Goal: Task Accomplishment & Management: Use online tool/utility

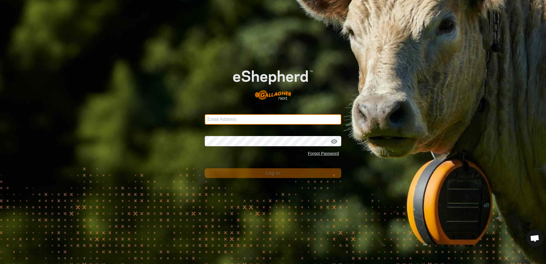
click at [244, 116] on input "Email Address" at bounding box center [273, 119] width 136 height 10
type input "[EMAIL_ADDRESS][DOMAIN_NAME]"
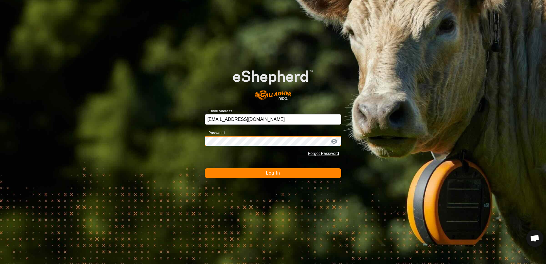
click at [205, 168] on button "Log In" at bounding box center [273, 173] width 136 height 10
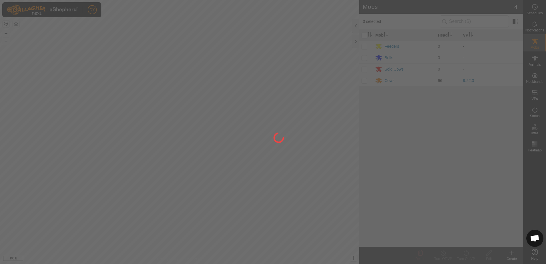
drag, startPoint x: 195, startPoint y: 224, endPoint x: 194, endPoint y: 192, distance: 32.0
click at [193, 193] on div at bounding box center [273, 132] width 546 height 264
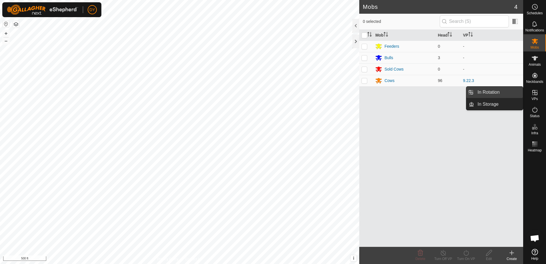
click at [490, 90] on link "In Rotation" at bounding box center [498, 91] width 49 height 11
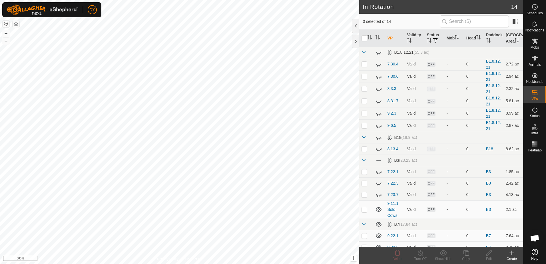
click at [379, 195] on icon at bounding box center [378, 194] width 7 height 7
click at [362, 193] on p-checkbox at bounding box center [364, 194] width 6 height 5
click at [395, 254] on icon at bounding box center [397, 253] width 5 height 6
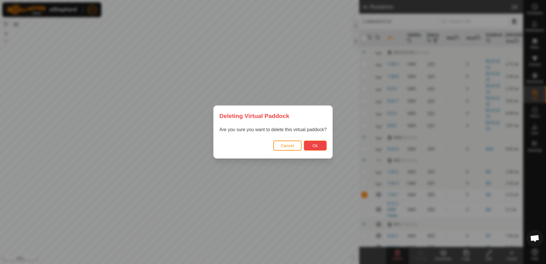
click at [321, 147] on button "Ok" at bounding box center [315, 145] width 23 height 10
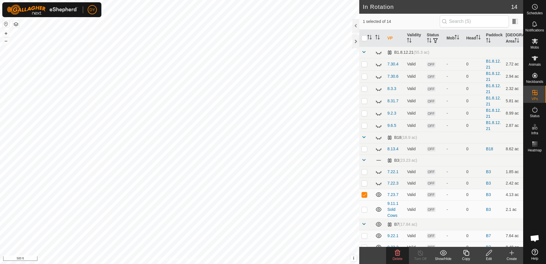
click at [377, 195] on icon at bounding box center [378, 194] width 7 height 7
click at [365, 195] on p-checkbox at bounding box center [364, 194] width 6 height 5
checkbox input "false"
click at [376, 183] on icon at bounding box center [378, 183] width 7 height 7
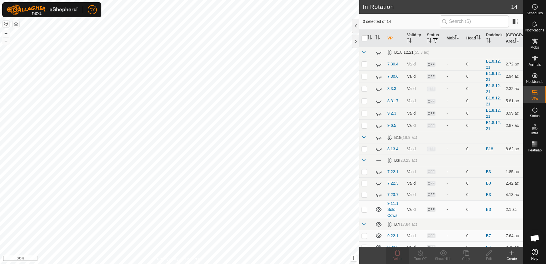
click at [376, 195] on icon at bounding box center [379, 195] width 6 height 2
click at [376, 194] on icon at bounding box center [379, 194] width 6 height 5
click at [512, 254] on icon at bounding box center [511, 252] width 7 height 7
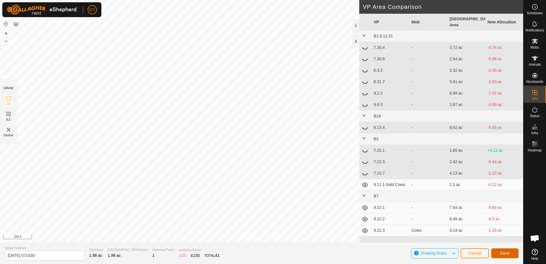
click at [500, 254] on button "Save" at bounding box center [504, 253] width 27 height 10
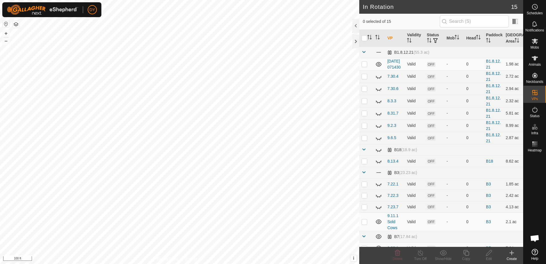
click at [511, 253] on icon at bounding box center [511, 253] width 4 height 0
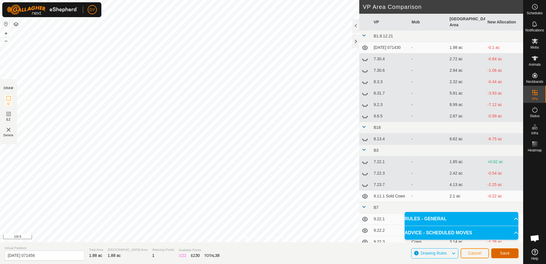
click at [495, 253] on button "Save" at bounding box center [504, 253] width 27 height 10
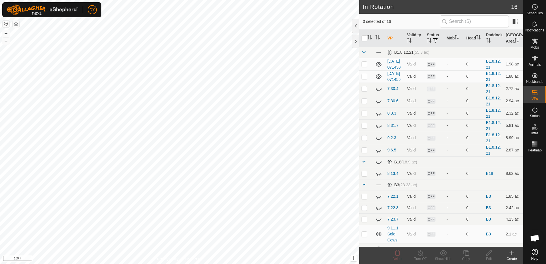
checkbox input "true"
click at [467, 255] on icon at bounding box center [466, 253] width 6 height 6
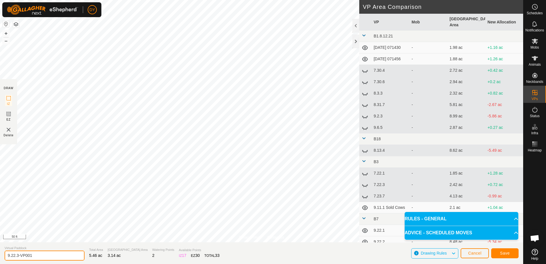
drag, startPoint x: 41, startPoint y: 255, endPoint x: 14, endPoint y: 256, distance: 27.1
click at [14, 256] on input "9.22.3-VP001" at bounding box center [45, 255] width 80 height 10
type input "9.23.1"
click at [499, 253] on button "Save" at bounding box center [504, 253] width 27 height 10
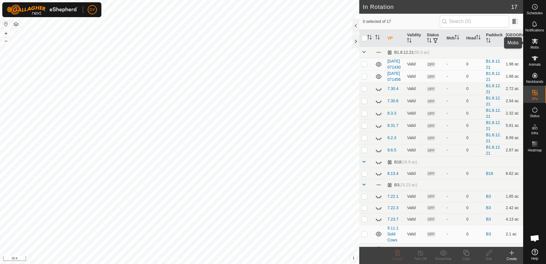
click at [536, 43] on icon at bounding box center [534, 41] width 7 height 7
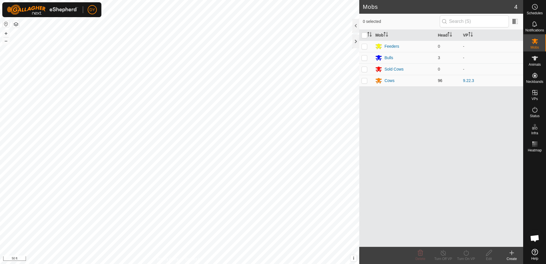
click at [365, 80] on p-checkbox at bounding box center [364, 80] width 6 height 5
checkbox input "true"
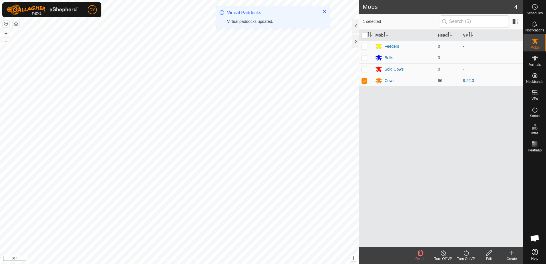
click at [465, 253] on icon at bounding box center [465, 252] width 7 height 7
click at [462, 241] on link "Now" at bounding box center [483, 239] width 57 height 11
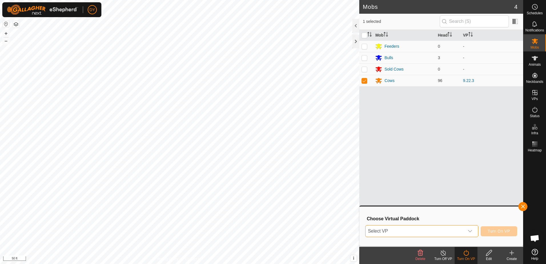
click at [408, 231] on span "Select VP" at bounding box center [414, 230] width 98 height 11
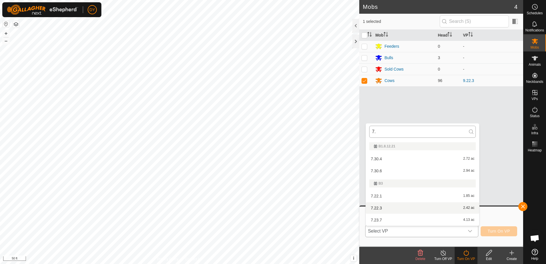
type input "7"
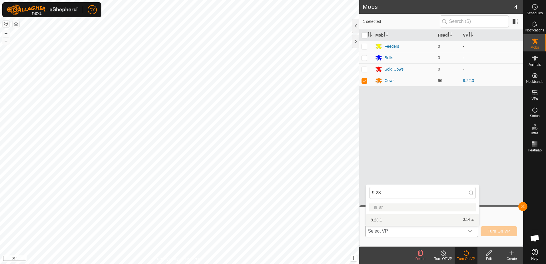
type input "9.23"
click at [382, 219] on li "9.23.1 3.14 ac" at bounding box center [422, 219] width 113 height 11
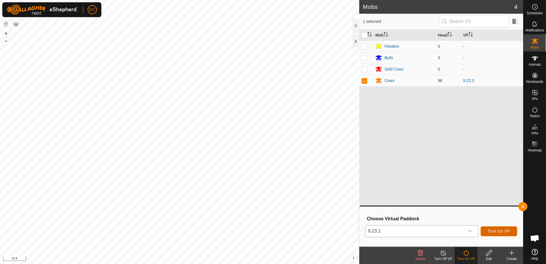
click at [496, 233] on span "Turn On VP" at bounding box center [498, 231] width 22 height 5
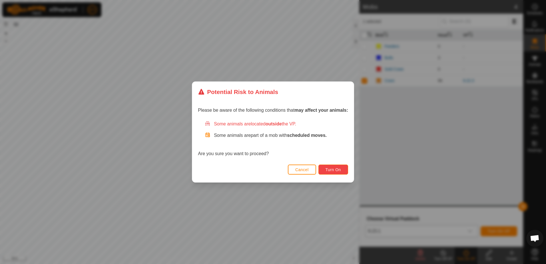
click at [332, 168] on span "Turn On" at bounding box center [332, 169] width 15 height 5
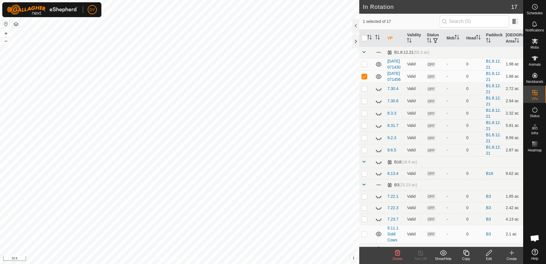
checkbox input "false"
checkbox input "true"
click at [467, 256] on div "Copy" at bounding box center [465, 258] width 23 height 5
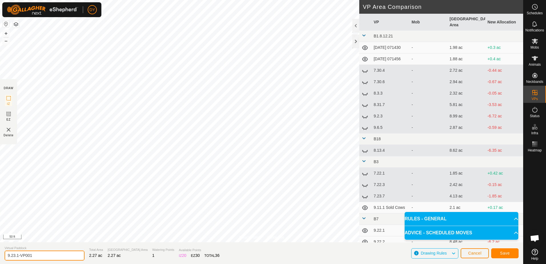
drag, startPoint x: 31, startPoint y: 254, endPoint x: 35, endPoint y: 254, distance: 4.3
click at [17, 255] on input "9.23.1-VP001" at bounding box center [45, 255] width 80 height 10
type input "9.23.2"
click at [498, 254] on button "Save" at bounding box center [504, 253] width 27 height 10
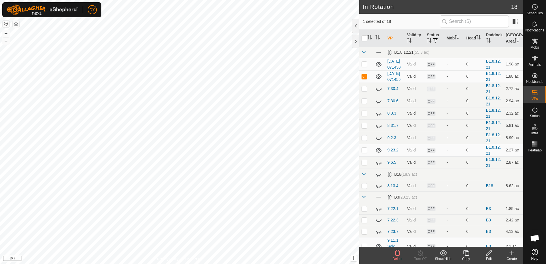
checkbox input "false"
checkbox input "true"
click at [464, 253] on icon at bounding box center [466, 253] width 6 height 6
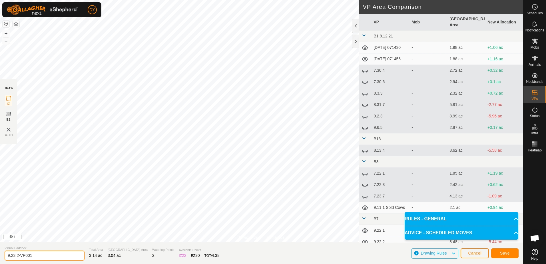
drag, startPoint x: 43, startPoint y: 253, endPoint x: 16, endPoint y: 254, distance: 27.1
click at [16, 254] on input "9.23.2-VP001" at bounding box center [45, 255] width 80 height 10
type input "9.23.3"
click at [500, 252] on span "Save" at bounding box center [505, 253] width 10 height 5
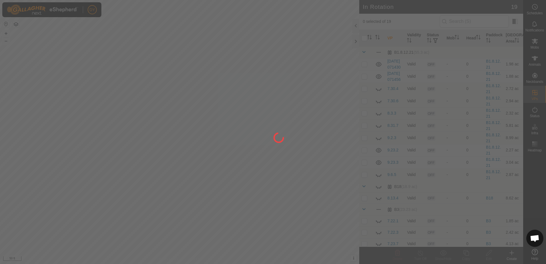
drag, startPoint x: 127, startPoint y: 219, endPoint x: 106, endPoint y: 218, distance: 21.2
click at [106, 218] on div at bounding box center [273, 132] width 546 height 264
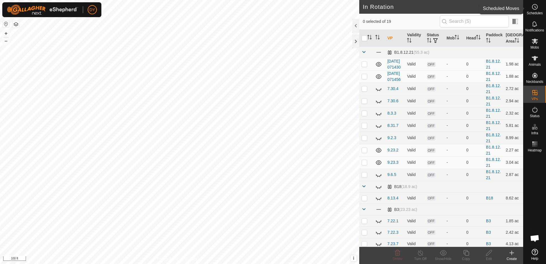
click at [537, 9] on icon at bounding box center [534, 6] width 7 height 7
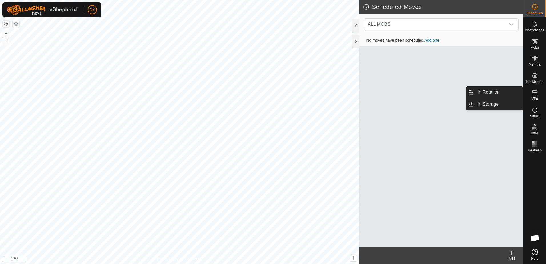
click at [511, 252] on icon at bounding box center [511, 253] width 0 height 4
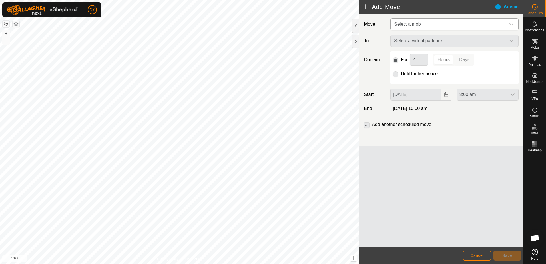
click at [425, 24] on span "Select a mob" at bounding box center [449, 24] width 114 height 11
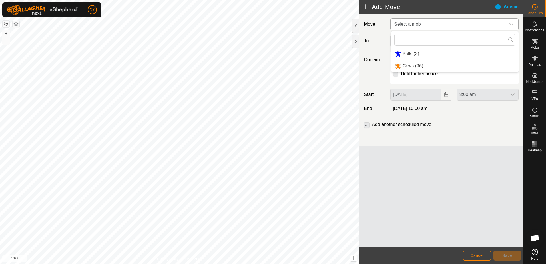
click at [414, 65] on li "Cows (96)" at bounding box center [455, 66] width 128 height 12
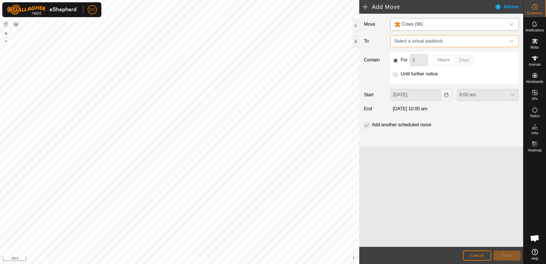
click at [413, 41] on span "Select a virtual paddock" at bounding box center [449, 40] width 114 height 11
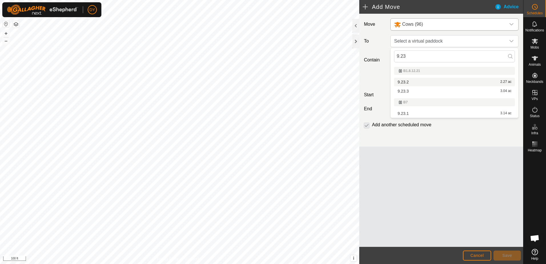
type input "9.23"
click at [405, 83] on li "9.23.2 2.27 ac" at bounding box center [454, 82] width 121 height 9
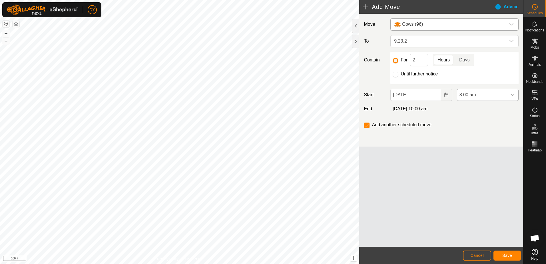
click at [513, 96] on icon "dropdown trigger" at bounding box center [512, 94] width 5 height 5
click at [475, 139] on li "11:00 am" at bounding box center [487, 139] width 61 height 11
drag, startPoint x: 415, startPoint y: 60, endPoint x: 406, endPoint y: 61, distance: 8.7
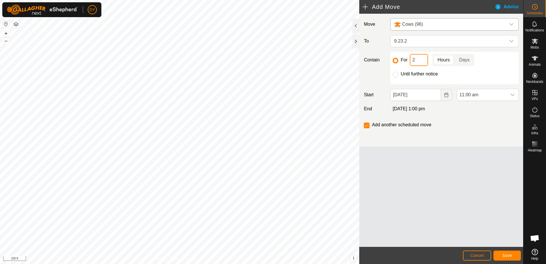
click at [406, 61] on div "For 2 Hours Days" at bounding box center [454, 60] width 124 height 12
type input "3"
click at [509, 257] on span "Save" at bounding box center [507, 255] width 10 height 5
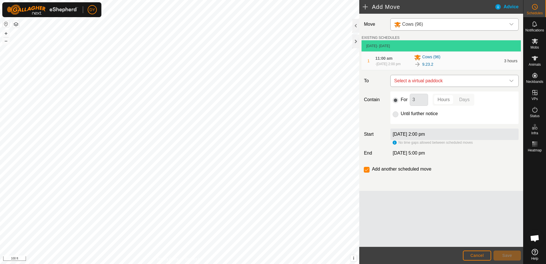
click at [407, 84] on span "Select a virtual paddock" at bounding box center [449, 80] width 114 height 11
type input "9.23.3"
click at [396, 123] on li "9.23.3 3.04 ac" at bounding box center [454, 124] width 121 height 9
click at [413, 84] on span "9.23.3" at bounding box center [449, 80] width 114 height 11
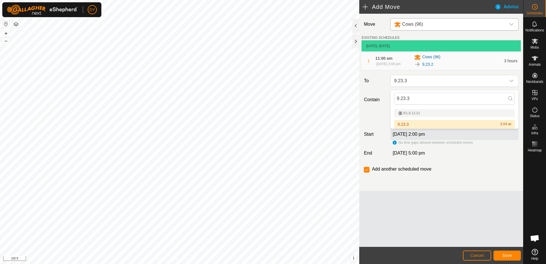
click at [410, 124] on li "9.23.3 3.04 ac" at bounding box center [454, 124] width 121 height 9
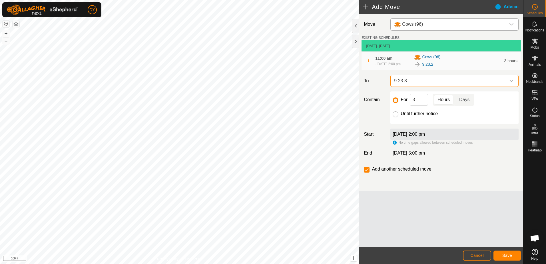
click at [396, 117] on input "Until further notice" at bounding box center [395, 114] width 6 height 6
radio input "true"
checkbox input "false"
click at [504, 256] on span "Save" at bounding box center [507, 255] width 10 height 5
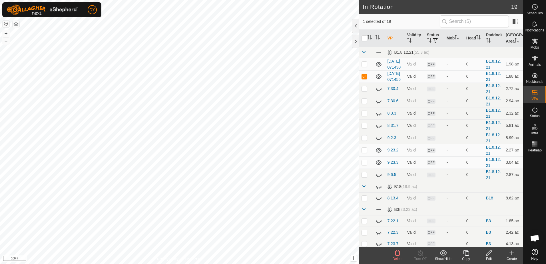
click at [399, 254] on icon at bounding box center [397, 252] width 7 height 7
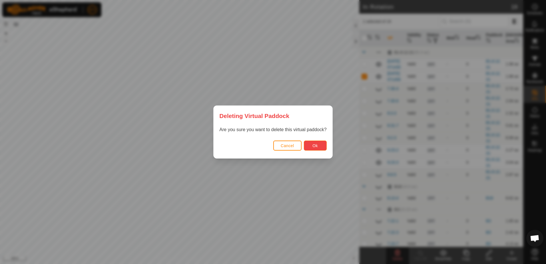
click at [312, 146] on span "Ok" at bounding box center [314, 145] width 5 height 5
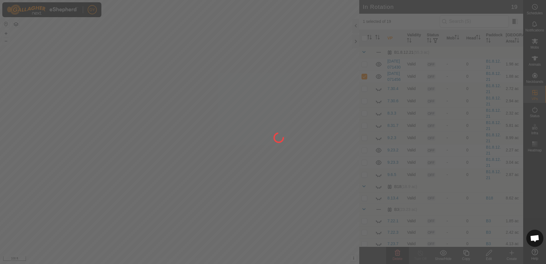
drag, startPoint x: 258, startPoint y: 213, endPoint x: 266, endPoint y: 194, distance: 20.7
click at [266, 194] on div at bounding box center [273, 132] width 546 height 264
checkbox input "false"
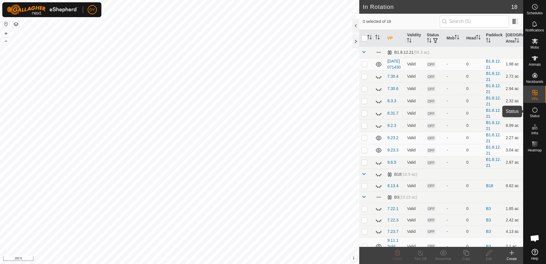
click at [534, 110] on icon at bounding box center [534, 109] width 7 height 7
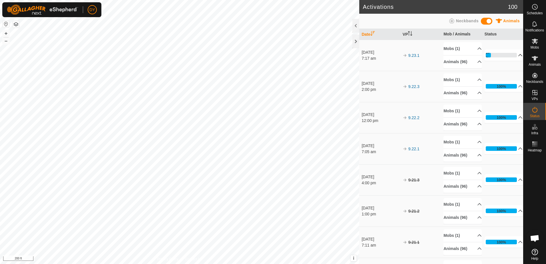
click at [513, 54] on p-accordion-header "17%" at bounding box center [503, 54] width 38 height 11
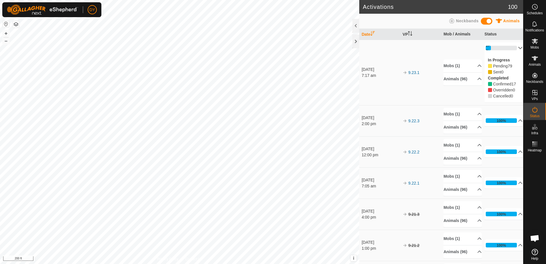
click at [512, 48] on p-accordion-header "17%" at bounding box center [503, 47] width 38 height 11
